Goal: Task Accomplishment & Management: Use online tool/utility

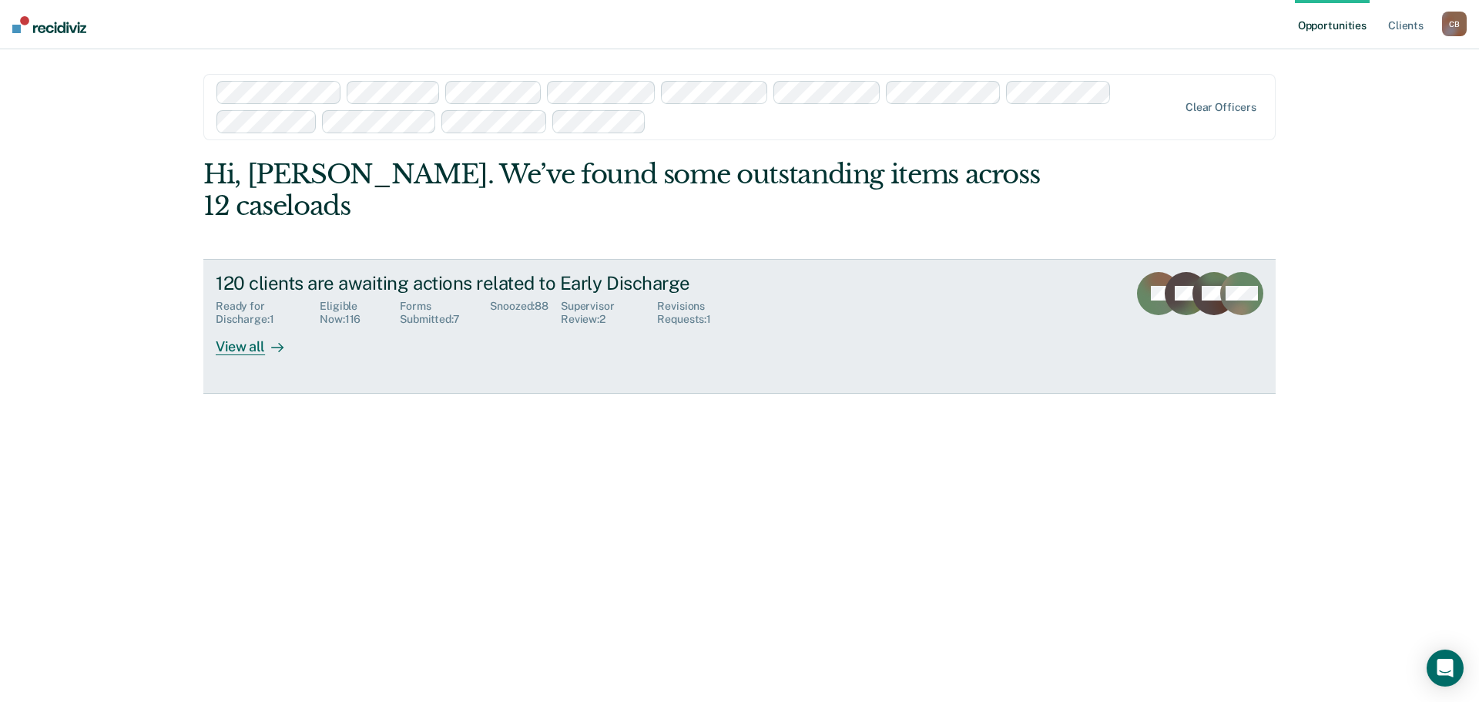
click at [584, 300] on div "Supervisor Review : 2" at bounding box center [609, 313] width 96 height 26
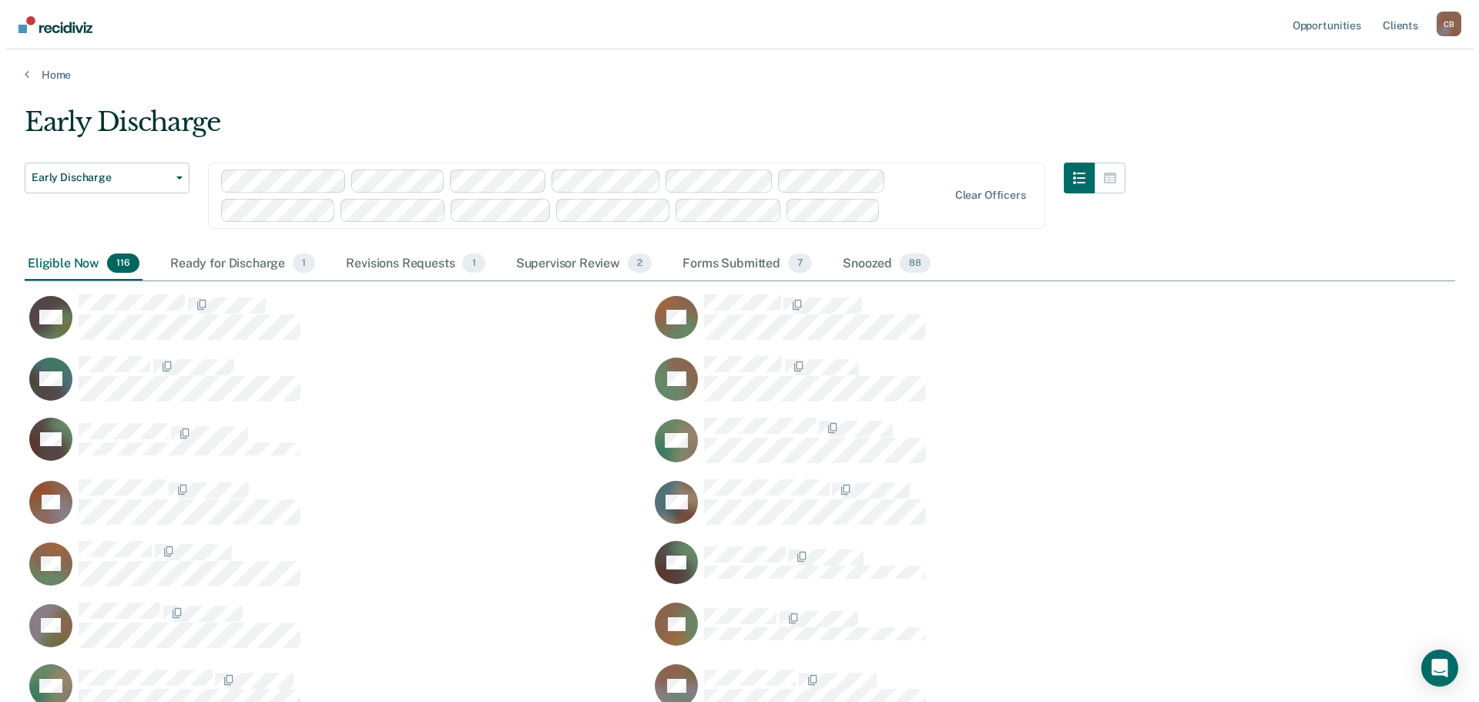
scroll to position [3745, 1419]
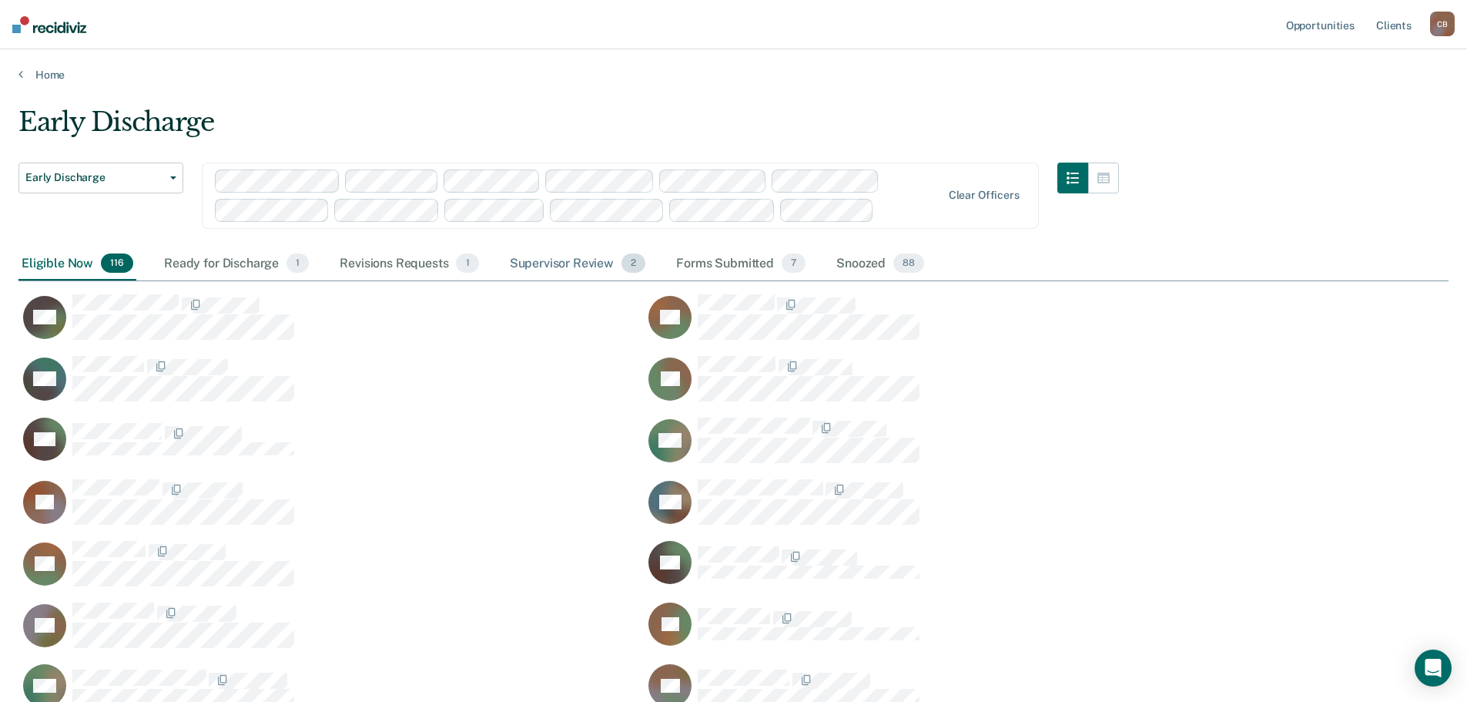
click at [586, 263] on div "Supervisor Review 2" at bounding box center [578, 264] width 143 height 34
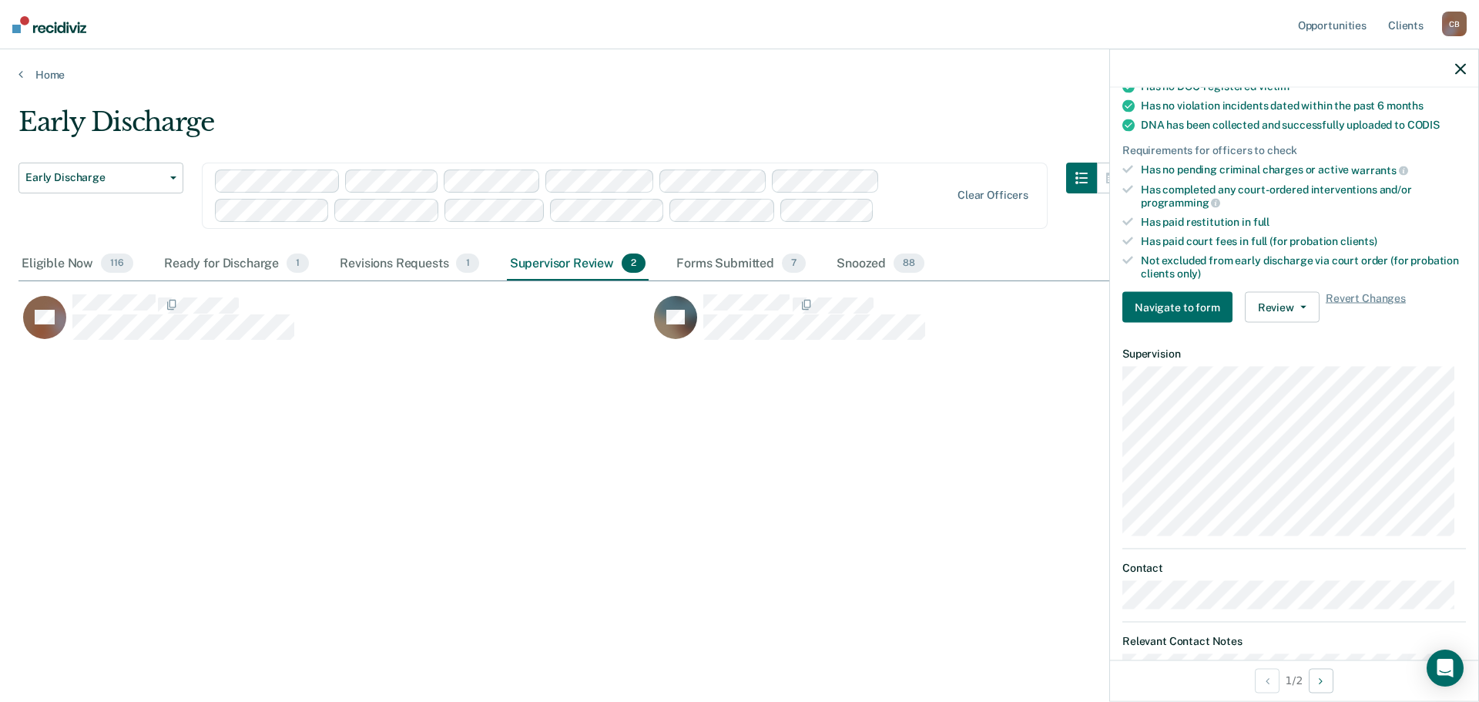
scroll to position [211, 0]
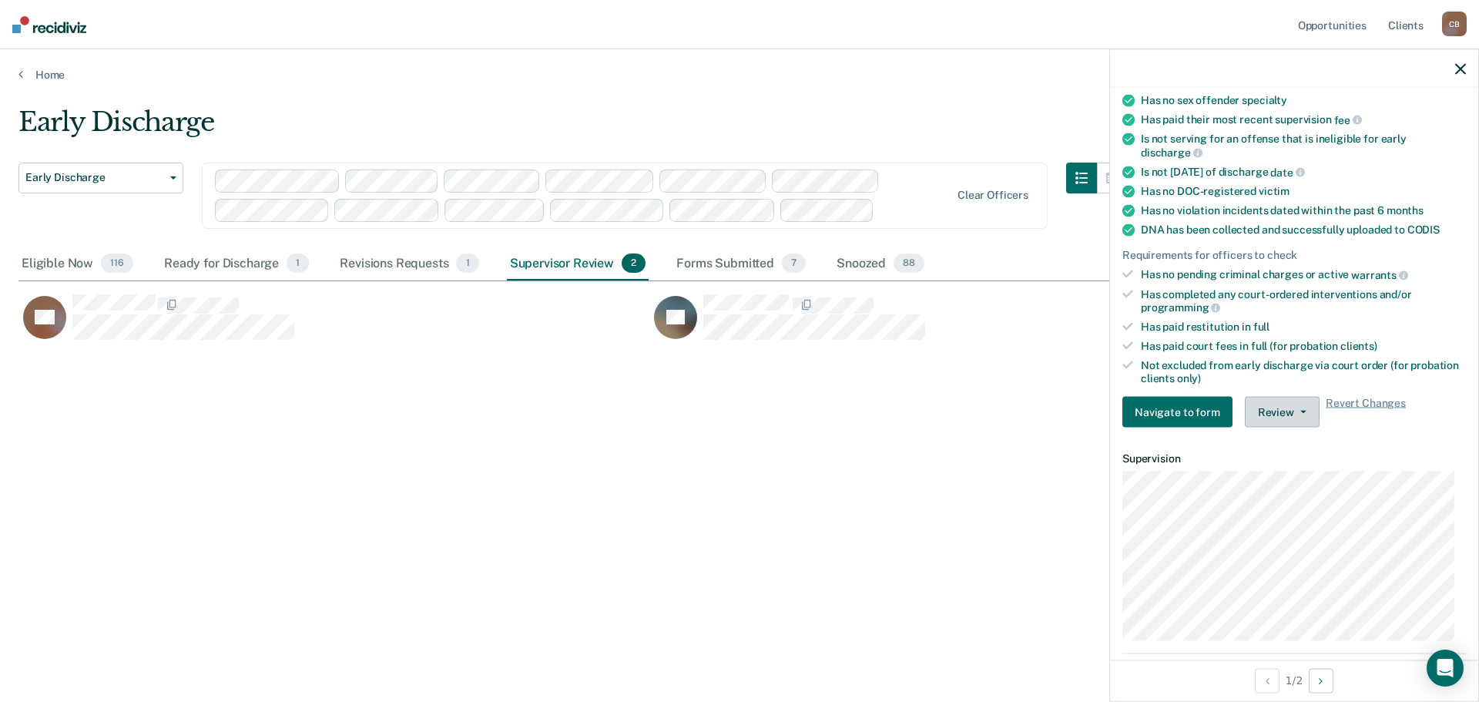
click at [1300, 411] on icon "button" at bounding box center [1303, 412] width 6 height 3
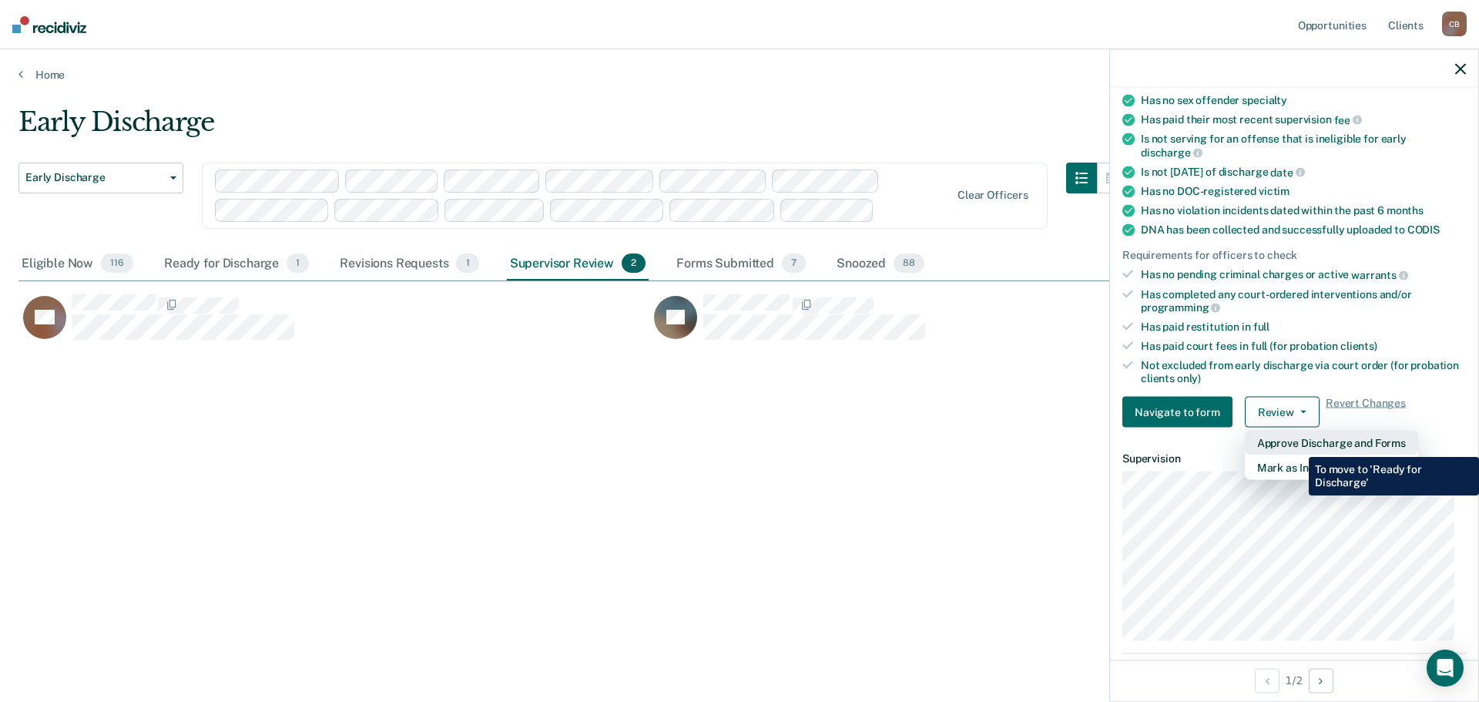
click at [1297, 445] on button "Approve Discharge and Forms" at bounding box center [1331, 443] width 173 height 25
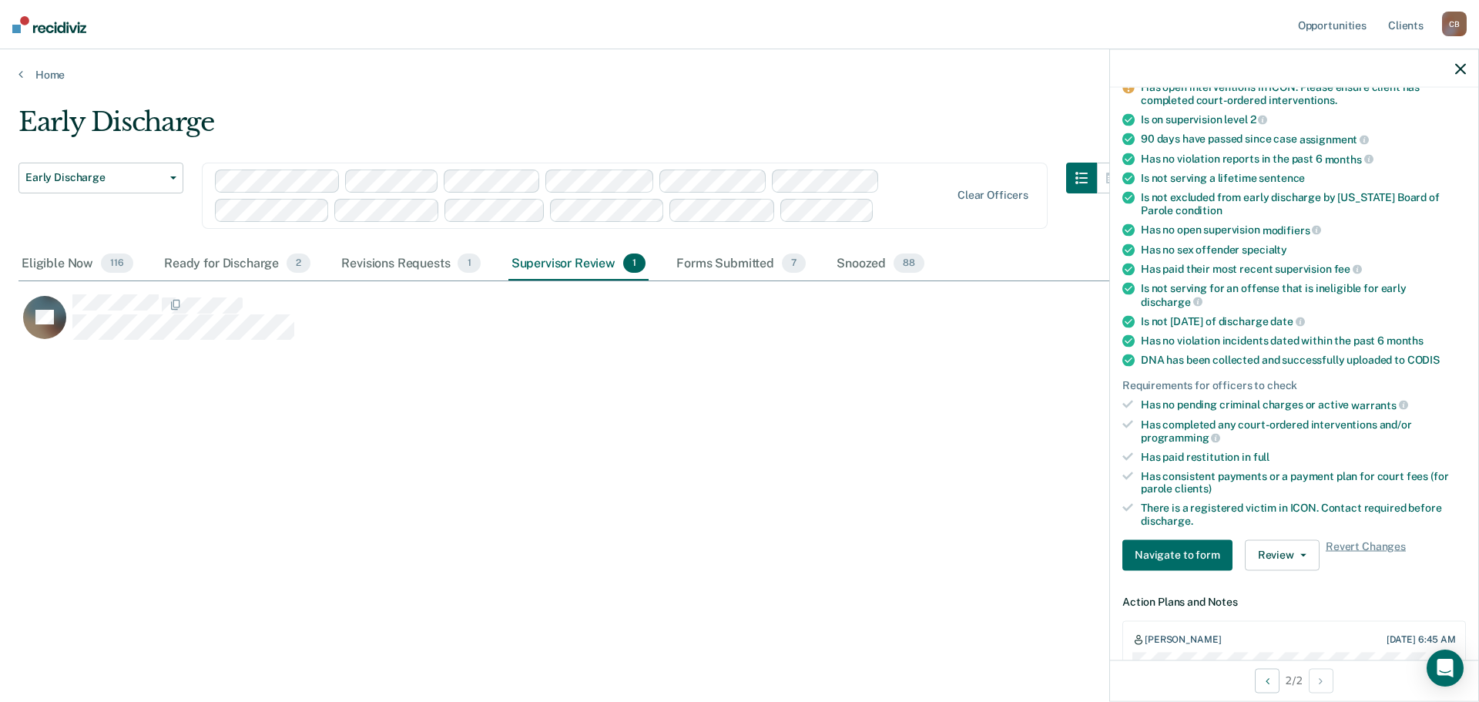
scroll to position [56, 0]
